Goal: Task Accomplishment & Management: Complete application form

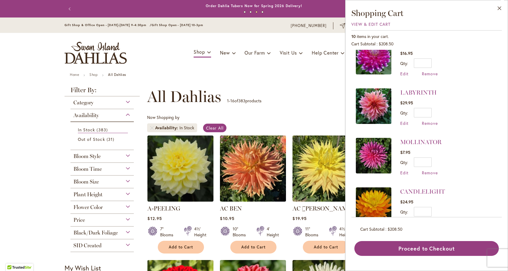
scroll to position [263, 0]
click at [425, 171] on span "Remove" at bounding box center [430, 172] width 16 height 6
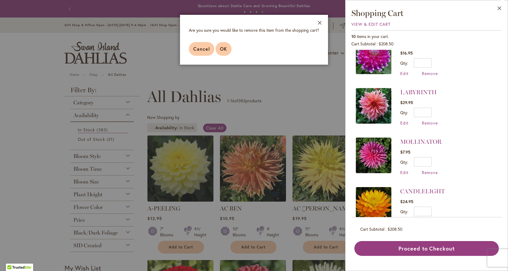
click at [224, 49] on span "OK" at bounding box center [223, 49] width 7 height 6
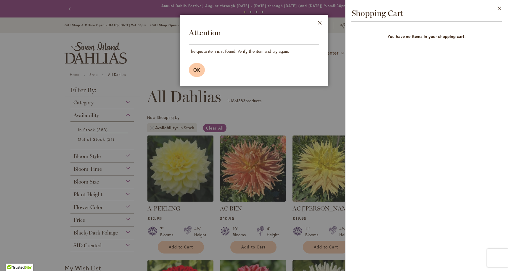
click at [196, 68] on span "OK" at bounding box center [196, 70] width 7 height 6
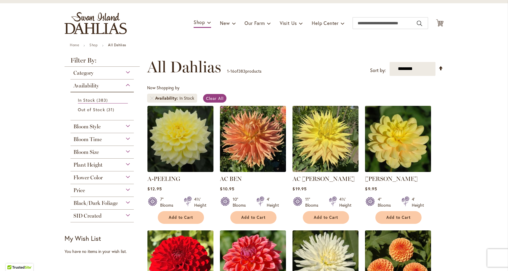
scroll to position [29, 0]
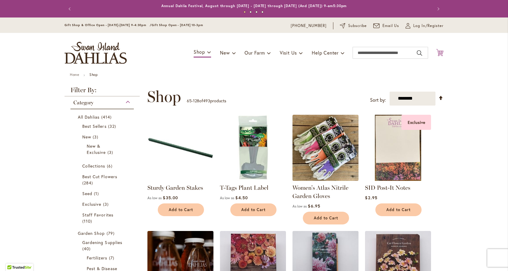
click at [442, 51] on icon "Cart .cls-1 { fill: #231f20; }" at bounding box center [439, 52] width 7 height 7
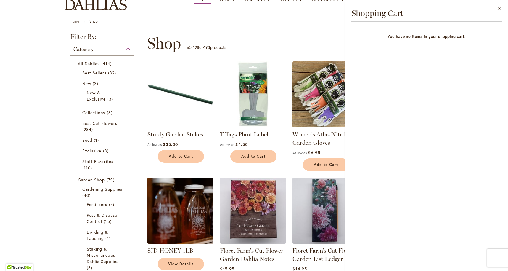
scroll to position [55, 0]
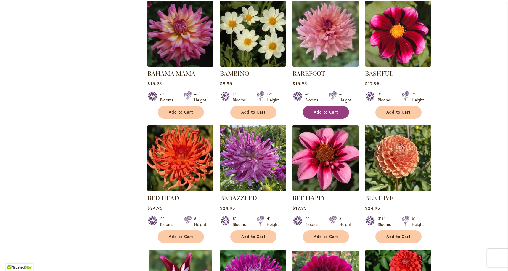
scroll to position [1104, 0]
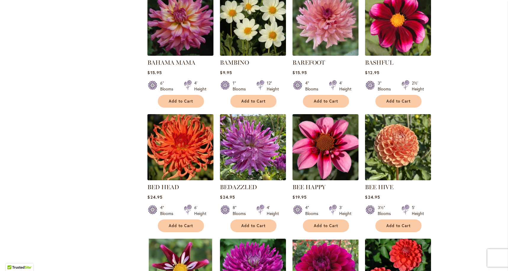
click at [160, 140] on img at bounding box center [180, 146] width 69 height 69
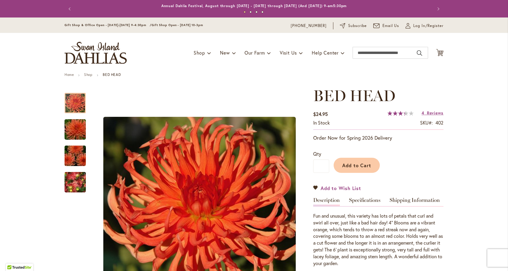
click at [329, 187] on span "Add to Wish List" at bounding box center [341, 188] width 41 height 7
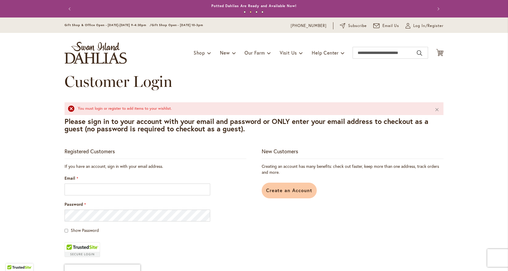
click at [276, 188] on span "Create an Account" at bounding box center [289, 190] width 47 height 6
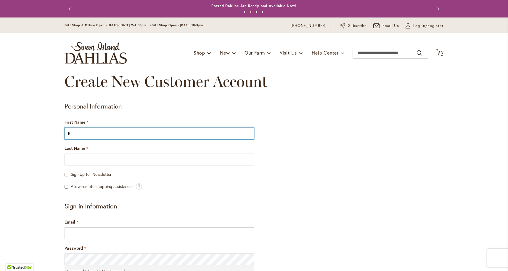
type input "*"
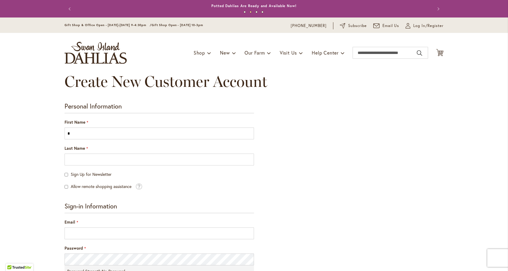
click at [240, 112] on legend "Personal Information" at bounding box center [160, 107] width 190 height 11
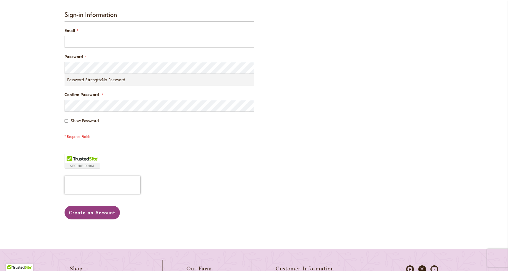
scroll to position [190, 0]
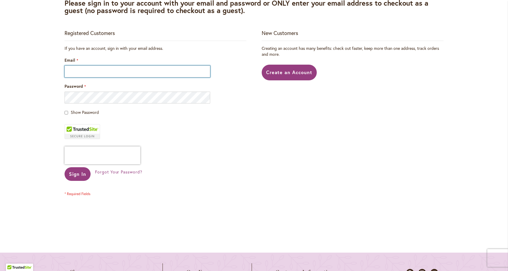
scroll to position [104, 0]
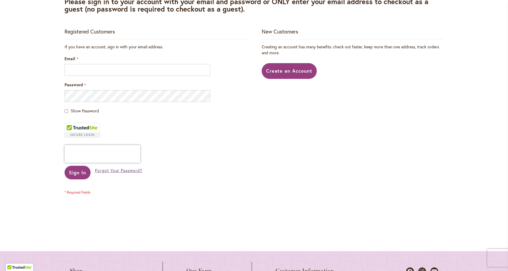
click at [125, 169] on span "Forgot Your Password?" at bounding box center [118, 170] width 47 height 6
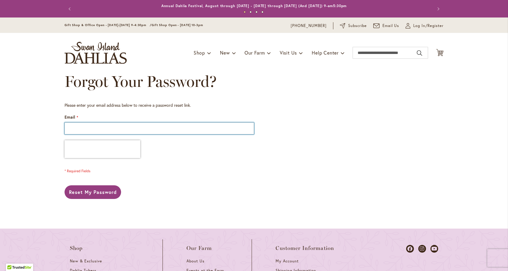
click at [94, 132] on input "Email" at bounding box center [160, 128] width 190 height 12
type input "*"
type input "**********"
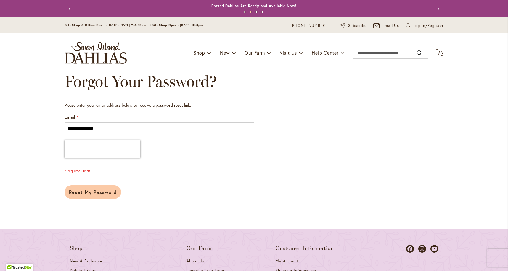
click at [97, 189] on span "Reset My Password" at bounding box center [93, 192] width 48 height 6
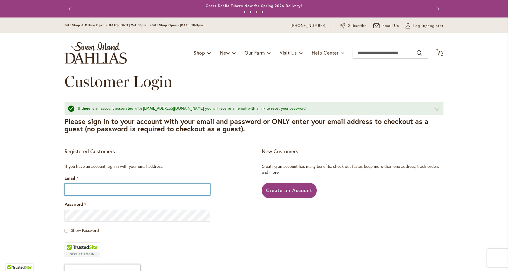
type input "**********"
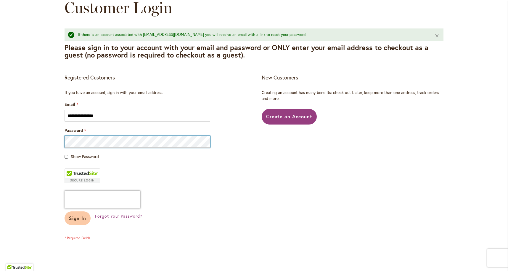
scroll to position [74, 0]
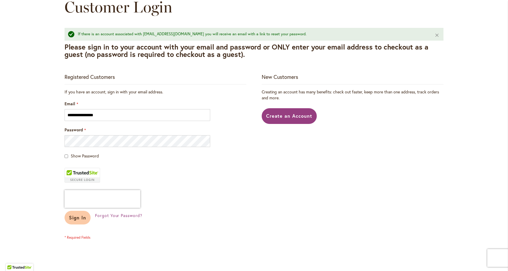
click at [71, 216] on span "Sign In" at bounding box center [77, 217] width 17 height 6
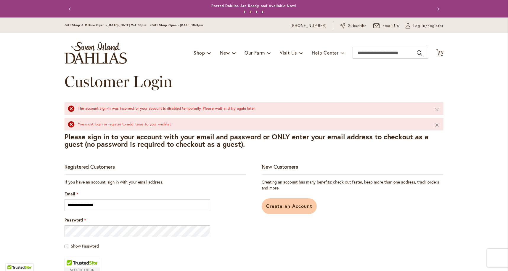
click at [293, 206] on span "Create an Account" at bounding box center [289, 206] width 47 height 6
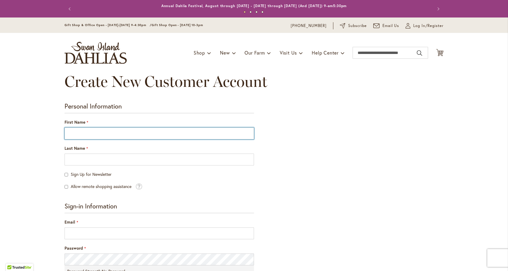
type input "*"
type input "****"
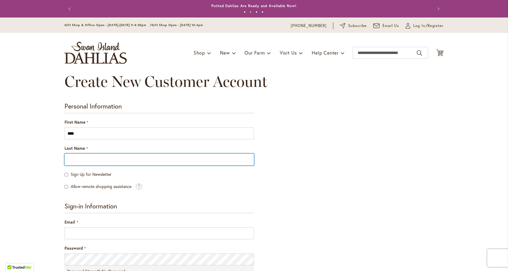
type input "*****"
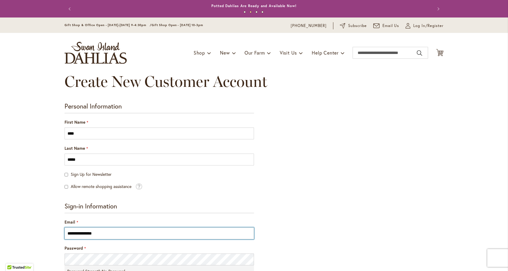
type input "**********"
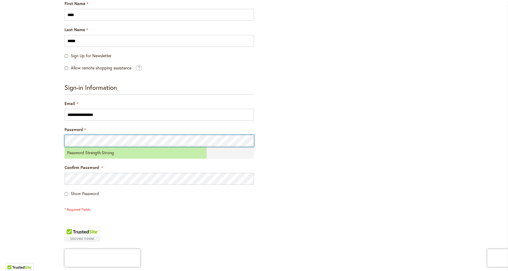
scroll to position [0, 0]
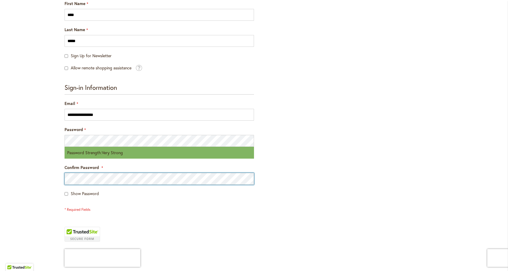
click at [49, 180] on div "Skip to Content Gift Shop & Office Open - Monday-Friday 9-4:30pm / Gift Shop Op…" at bounding box center [254, 196] width 508 height 595
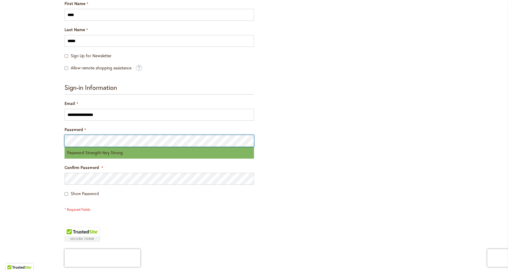
click at [57, 142] on div "Skip to Content Gift Shop & Office Open - Monday-Friday 9-4:30pm / Gift Shop Op…" at bounding box center [254, 196] width 508 height 595
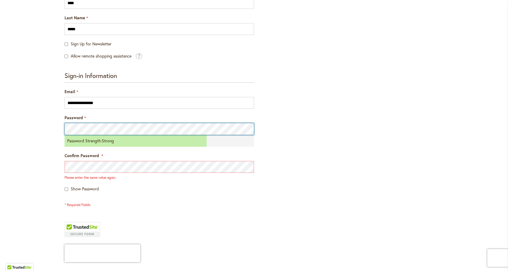
scroll to position [131, 0]
click at [126, 178] on div "Please enter the same value again." at bounding box center [160, 176] width 190 height 5
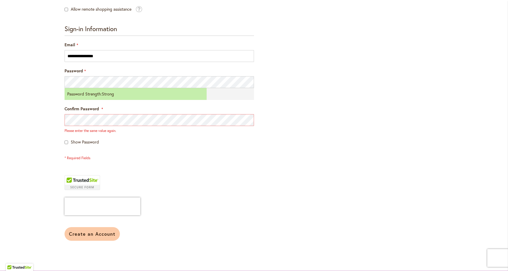
scroll to position [177, 0]
click at [95, 231] on span "Create an Account" at bounding box center [92, 233] width 47 height 6
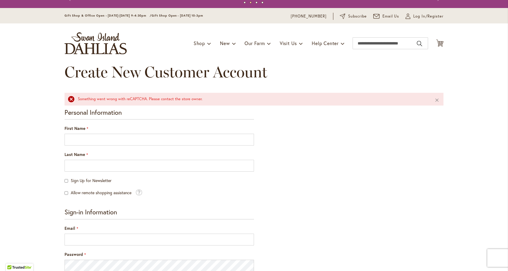
scroll to position [9, 0]
